Goal: Information Seeking & Learning: Learn about a topic

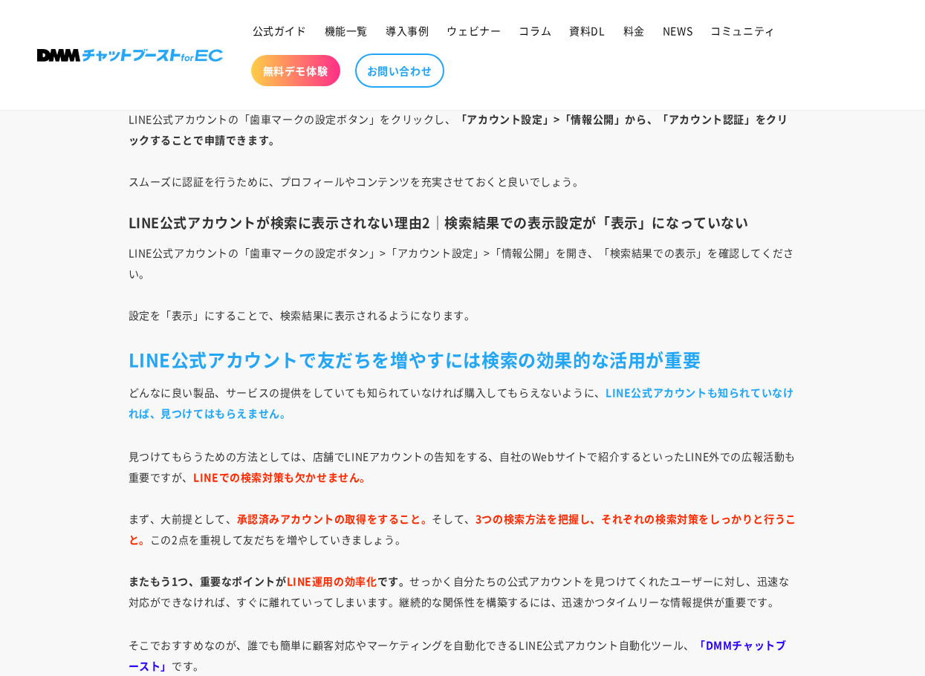
scroll to position [6274, 0]
click at [588, 253] on p "LINE公式アカウントの「歯車マークの設定ボタン」>「アカウント設定」>「情報公開」を開き、「検索結果での表示」を確認してください。 設定を「表示」にすること…" at bounding box center [463, 282] width 669 height 83
click at [536, 255] on p "LINE公式アカウントの「歯車マークの設定ボタン」>「アカウント設定」>「情報公開」を開き、「検索結果での表示」を確認してください。 設定を「表示」にすること…" at bounding box center [463, 282] width 669 height 83
click at [610, 247] on p "LINE公式アカウントの「歯車マークの設定ボタン」>「アカウント設定」>「情報公開」を開き、「検索結果での表示」を確認してください。 設定を「表示」にすること…" at bounding box center [463, 282] width 669 height 83
click at [714, 251] on p "LINE公式アカウントの「歯車マークの設定ボタン」>「アカウント設定」>「情報公開」を開き、「検索結果での表示」を確認してください。 設定を「表示」にすること…" at bounding box center [463, 282] width 669 height 83
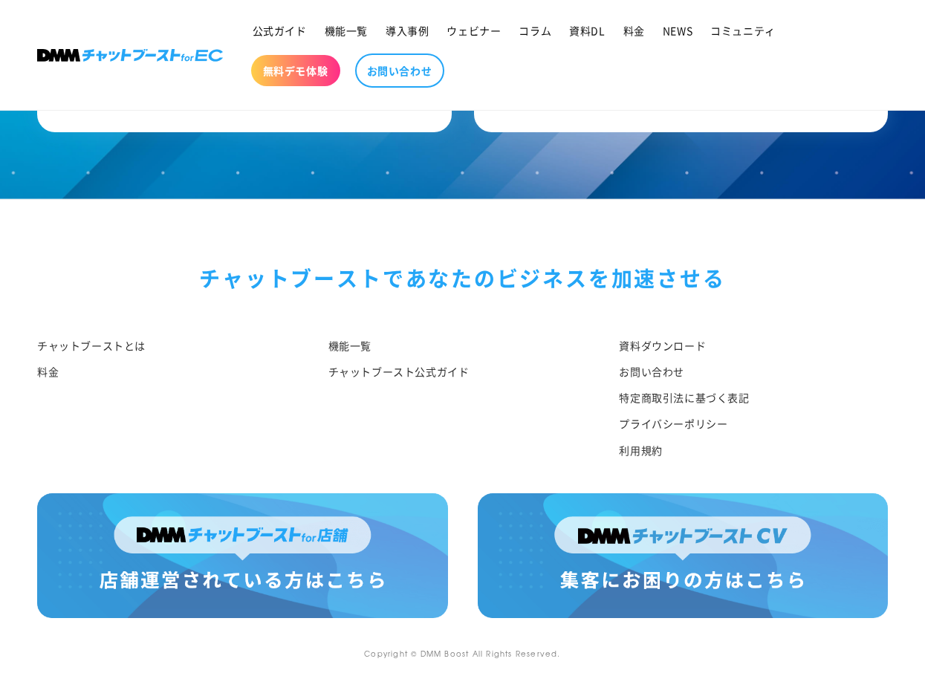
scroll to position [7702, 0]
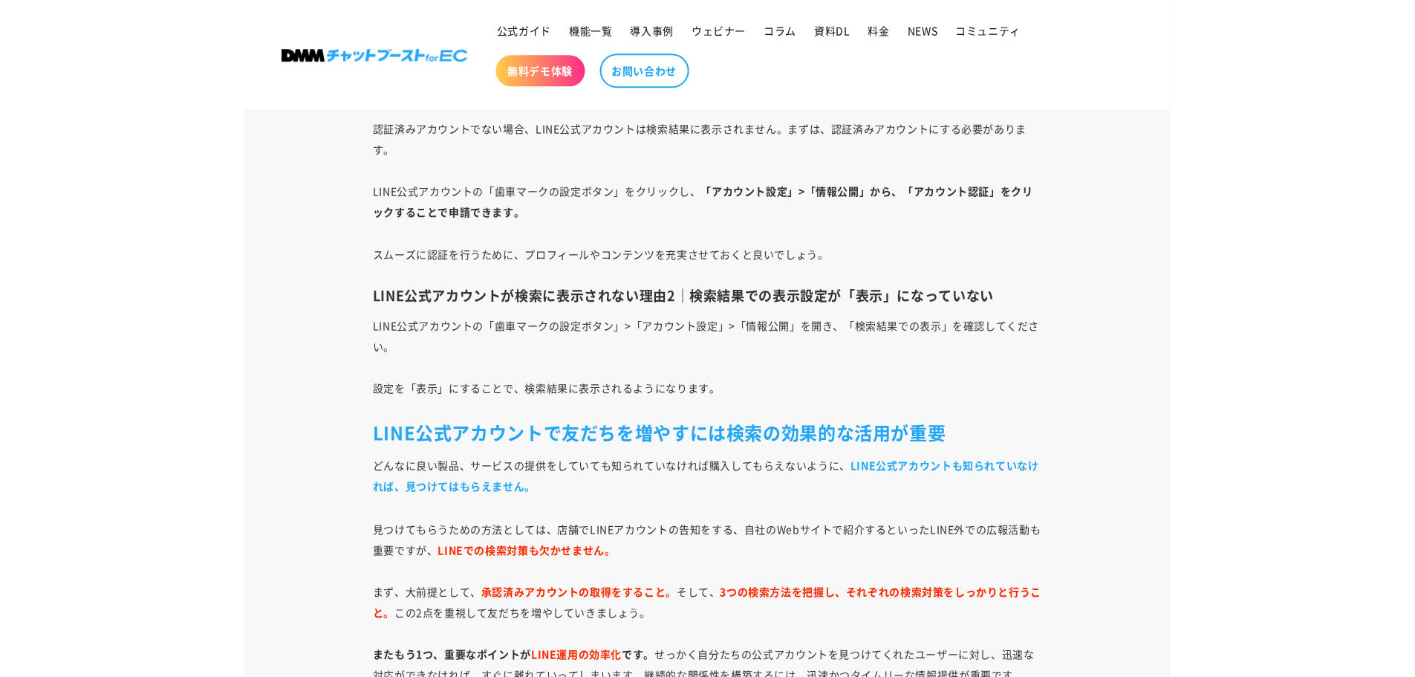
scroll to position [6244, 0]
